Goal: Check status

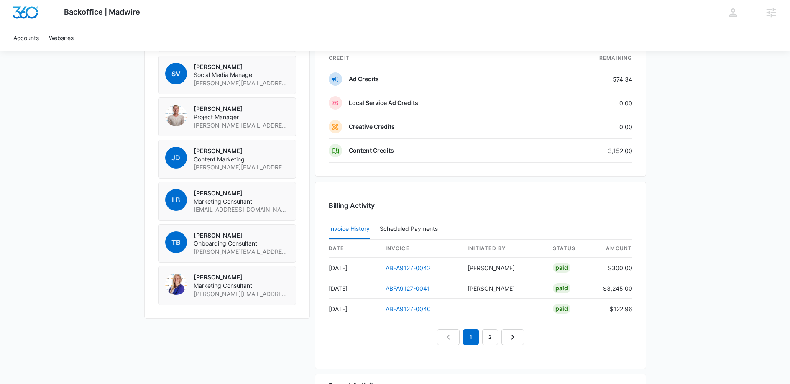
scroll to position [698, 0]
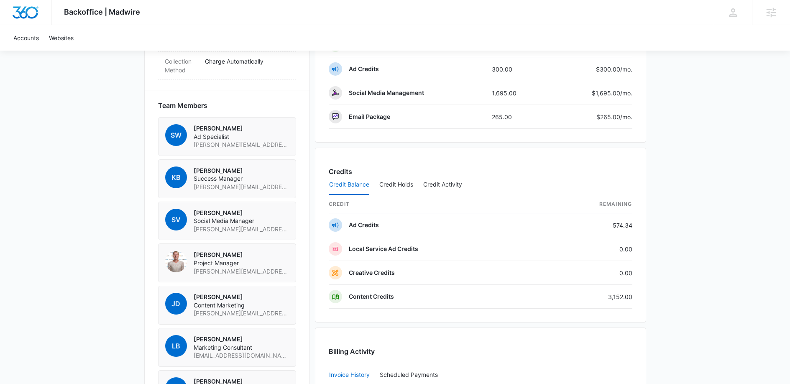
scroll to position [635, 0]
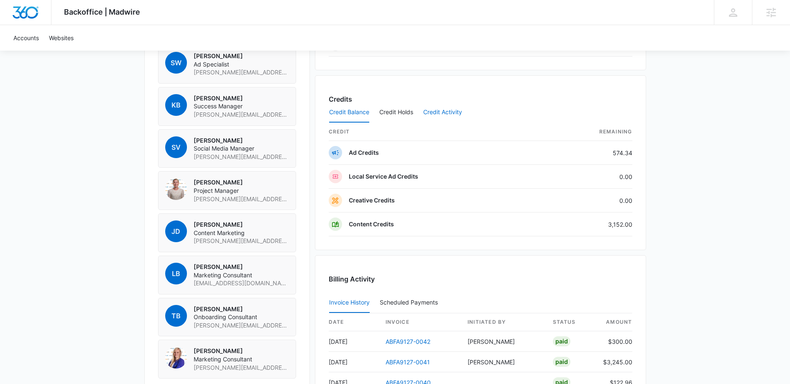
click at [445, 111] on button "Credit Activity" at bounding box center [442, 112] width 39 height 20
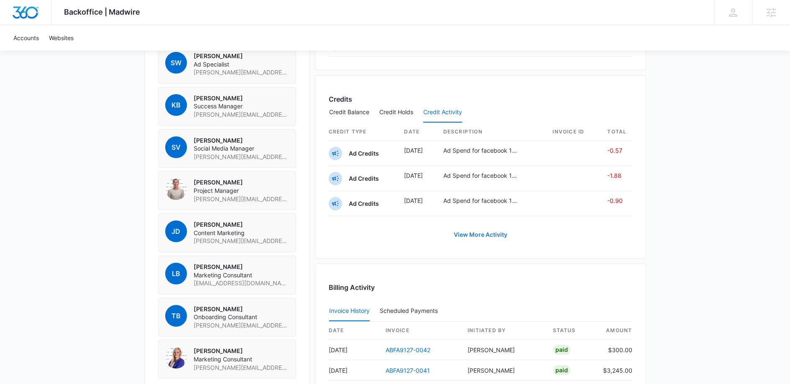
click at [490, 237] on link "View More Activity" at bounding box center [480, 234] width 70 height 20
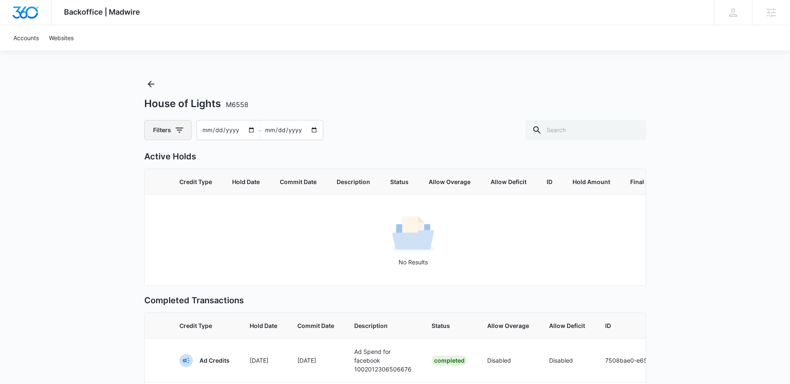
click at [162, 131] on button "Filters" at bounding box center [167, 130] width 47 height 20
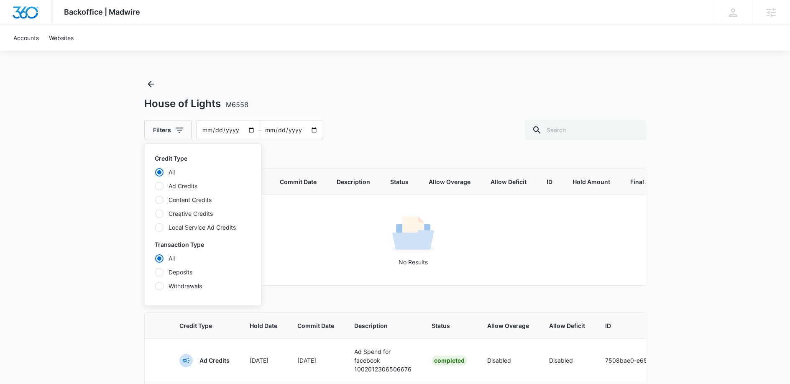
click at [181, 197] on label "Content Credits" at bounding box center [203, 199] width 96 height 9
click at [155, 199] on input "Content Credits" at bounding box center [155, 199] width 0 height 0
radio input "false"
radio input "true"
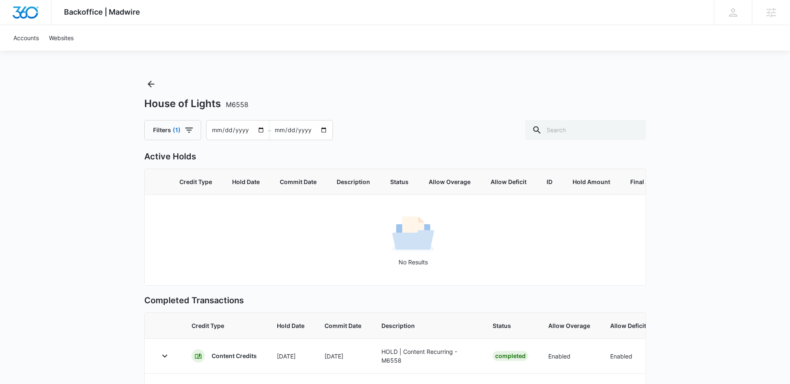
click at [112, 224] on div "Backoffice | Madwire Apps Settings GC [PERSON_NAME] [EMAIL_ADDRESS][DOMAIN_NAME…" at bounding box center [395, 353] width 790 height 706
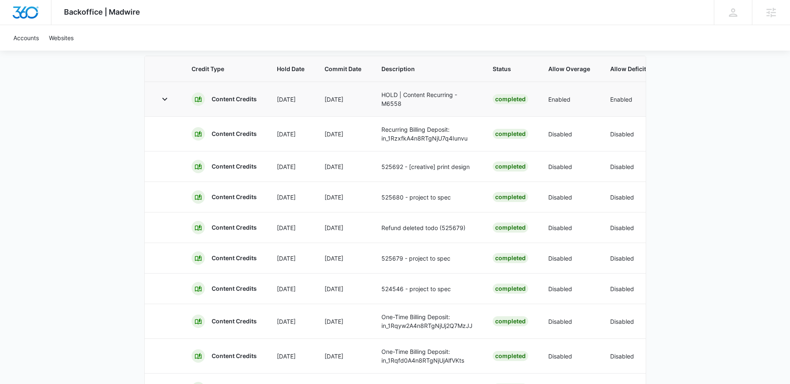
click at [295, 115] on td "[DATE]" at bounding box center [291, 99] width 48 height 35
click at [162, 104] on icon "button" at bounding box center [165, 99] width 10 height 10
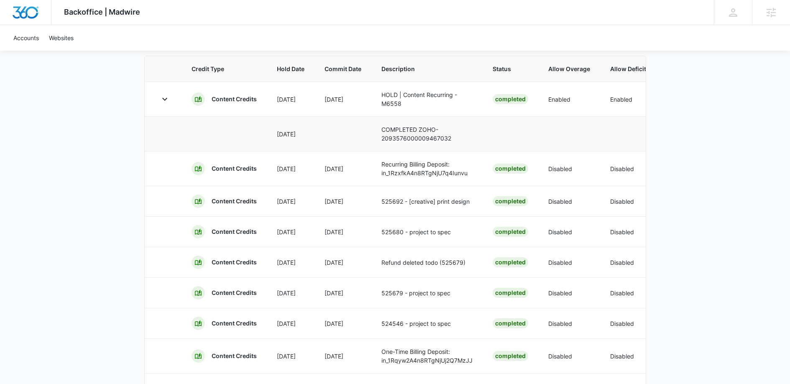
click at [277, 138] on p "[DATE]" at bounding box center [291, 134] width 28 height 9
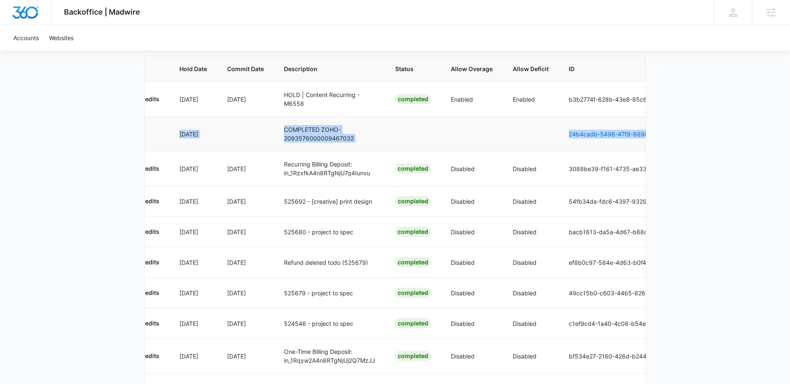
scroll to position [0, 270]
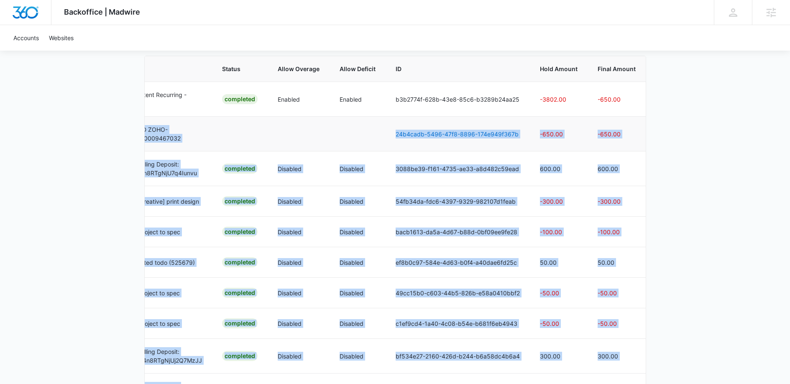
drag, startPoint x: 276, startPoint y: 141, endPoint x: 728, endPoint y: 149, distance: 451.9
click at [728, 149] on div "Backoffice | Madwire Apps Settings GC [PERSON_NAME] [EMAIL_ADDRESS][DOMAIN_NAME…" at bounding box center [395, 113] width 790 height 741
click at [660, 147] on div "Backoffice | Madwire Apps Settings GC [PERSON_NAME] [EMAIL_ADDRESS][DOMAIN_NAME…" at bounding box center [395, 113] width 790 height 741
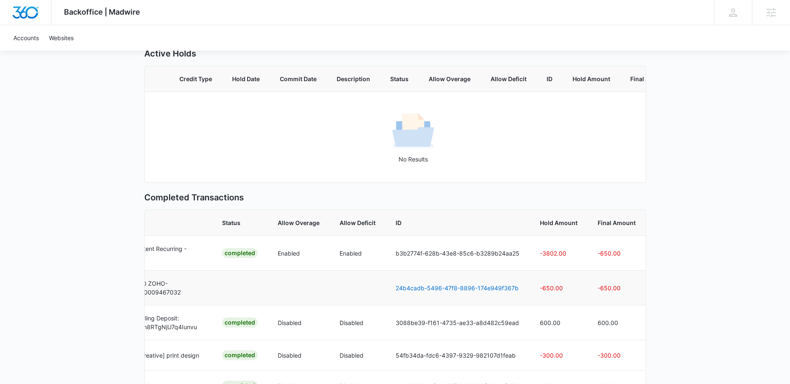
scroll to position [0, 0]
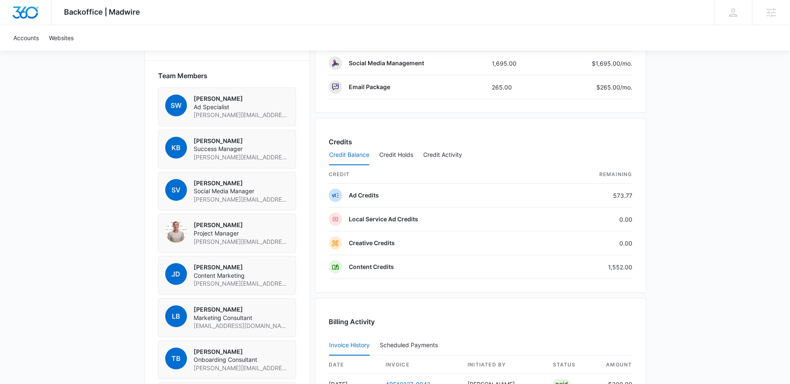
scroll to position [638, 0]
